Goal: Task Accomplishment & Management: Manage account settings

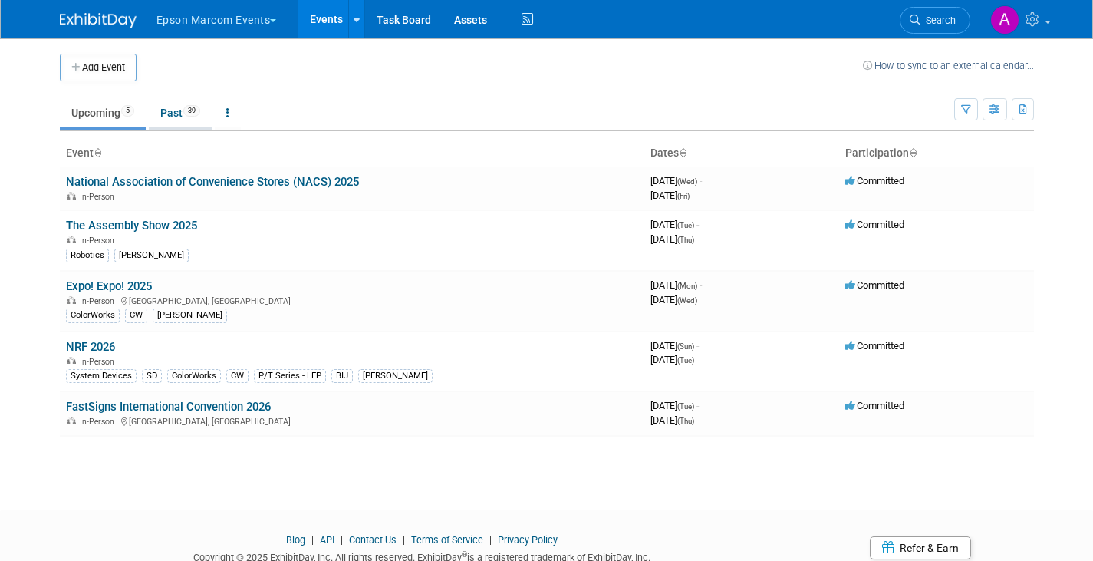
click at [170, 107] on link "Past 39" at bounding box center [180, 112] width 63 height 29
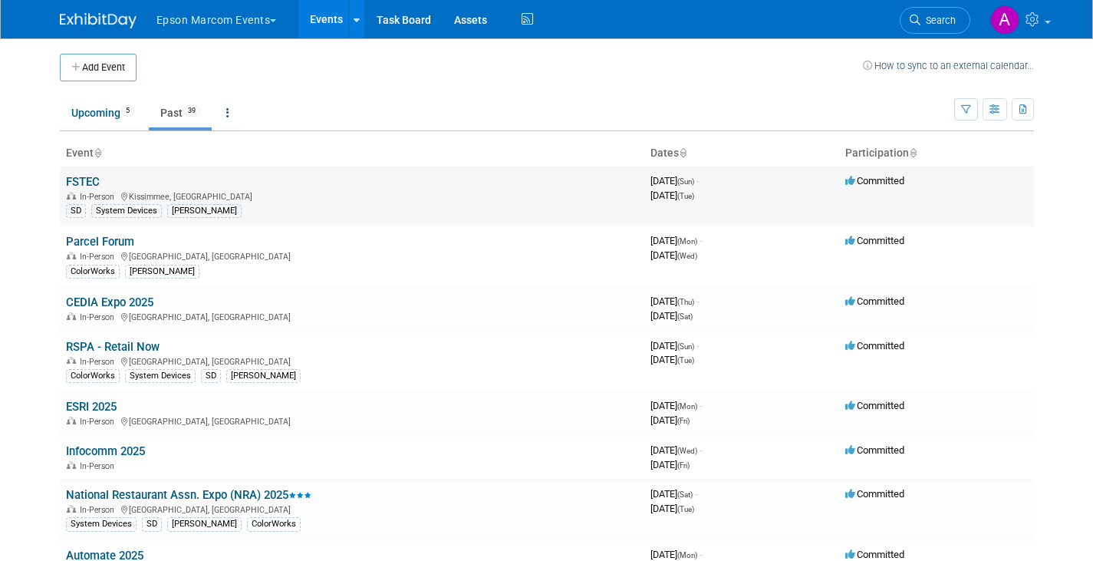
click at [83, 183] on link "FSTEC" at bounding box center [83, 182] width 34 height 14
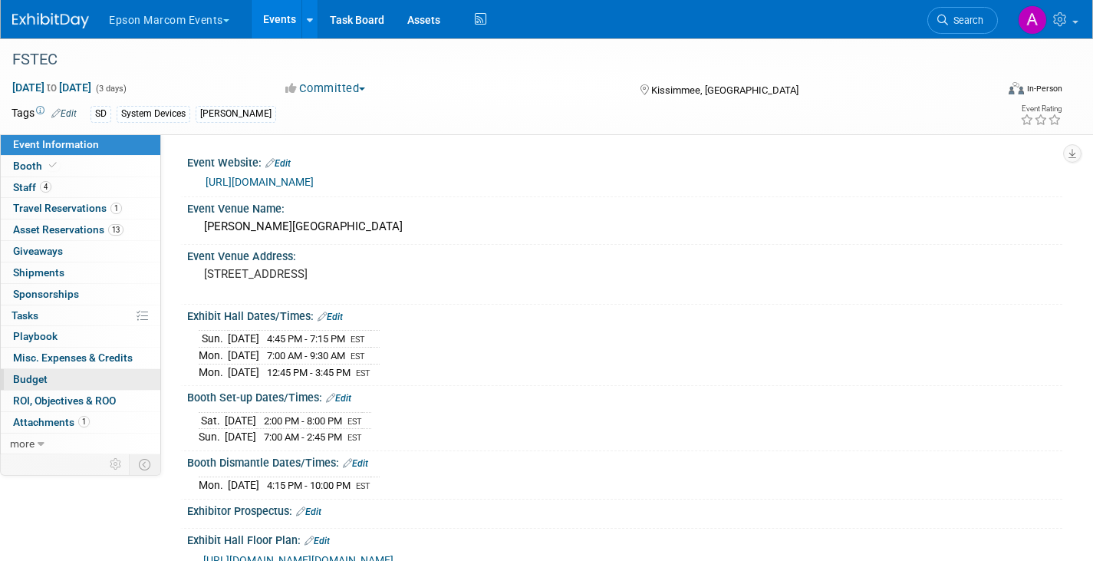
click at [48, 377] on link "Budget" at bounding box center [81, 379] width 160 height 21
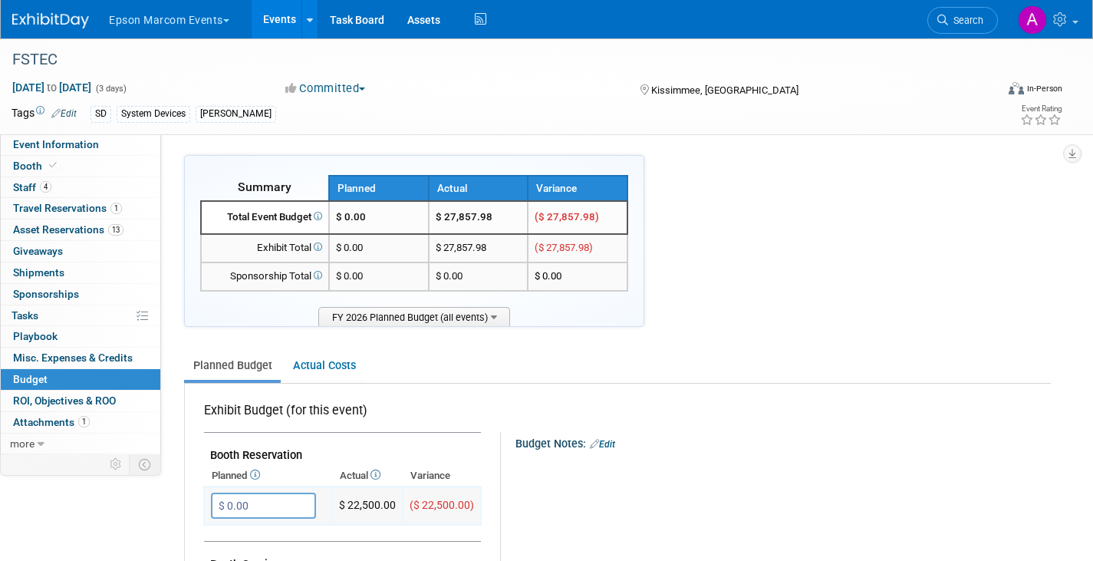
click at [258, 499] on input "$ 0.00" at bounding box center [263, 505] width 105 height 26
type input "$ 25,000.00"
click at [728, 440] on div "Budget Notes: Edit" at bounding box center [782, 442] width 534 height 20
click at [223, 532] on icon "button" at bounding box center [224, 537] width 11 height 10
click at [209, 22] on button "Epson Marcom Events" at bounding box center [177, 17] width 141 height 34
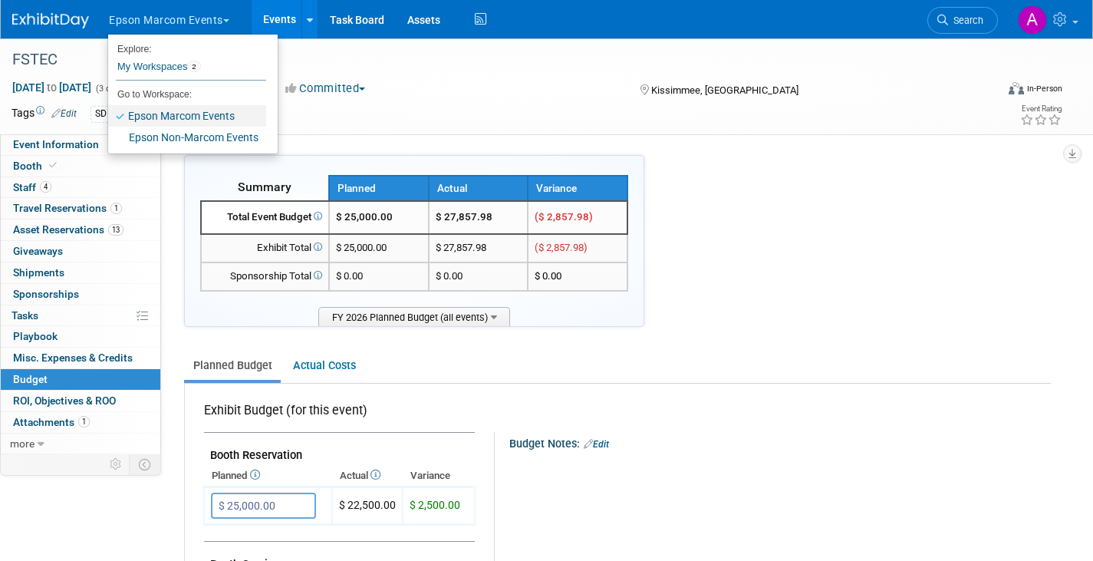
click at [172, 114] on link "Epson Marcom Events" at bounding box center [187, 115] width 158 height 21
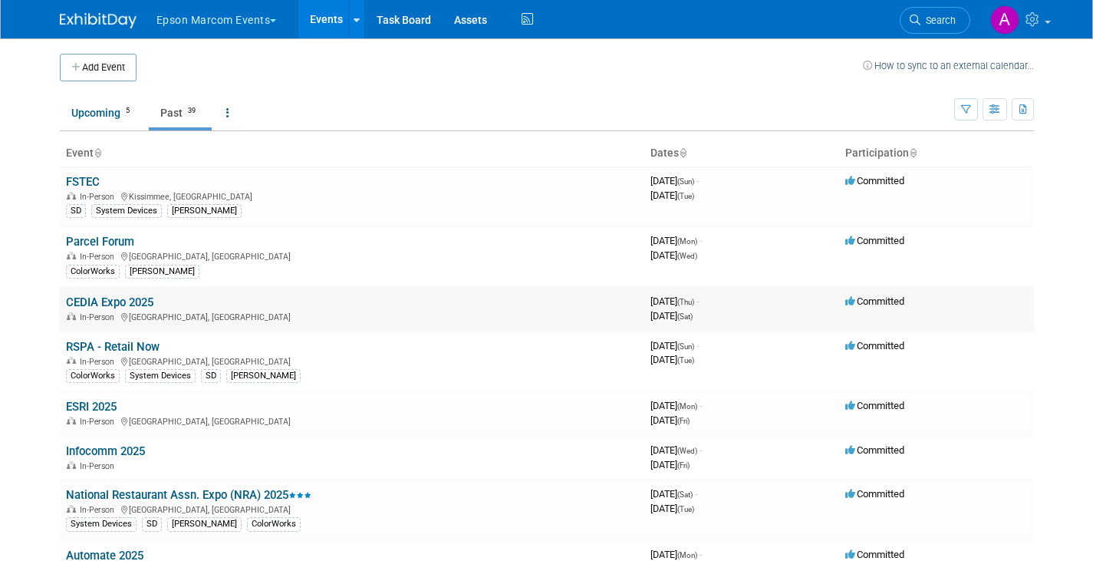
drag, startPoint x: 143, startPoint y: 315, endPoint x: 127, endPoint y: 318, distance: 16.6
click at [127, 318] on div "In-Person Denver, CO" at bounding box center [352, 316] width 572 height 12
click at [117, 300] on link "CEDIA Expo 2025" at bounding box center [109, 302] width 87 height 14
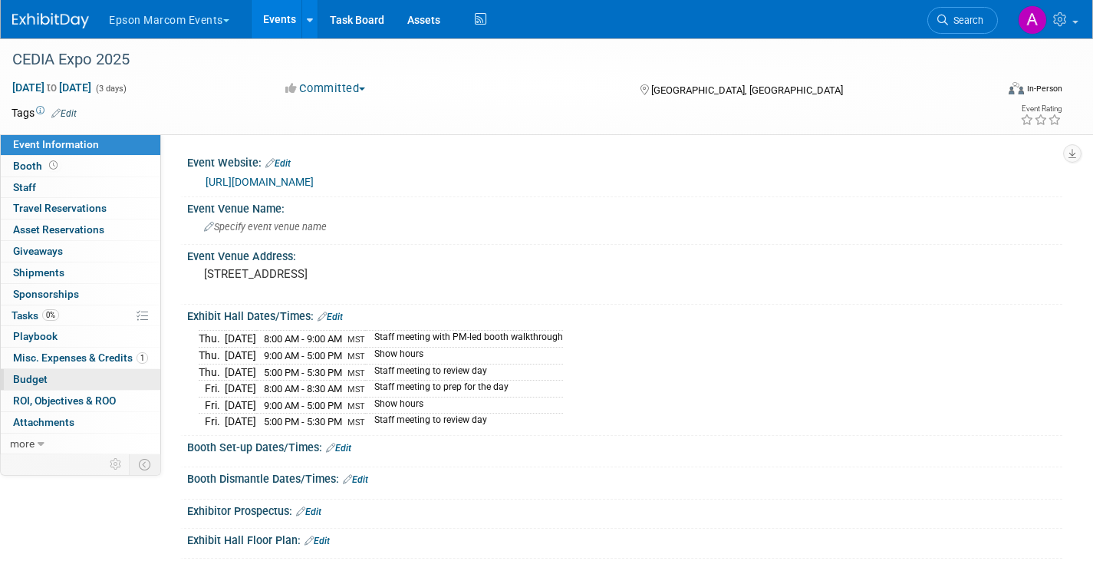
click at [48, 380] on link "Budget" at bounding box center [81, 379] width 160 height 21
